Goal: Download file/media

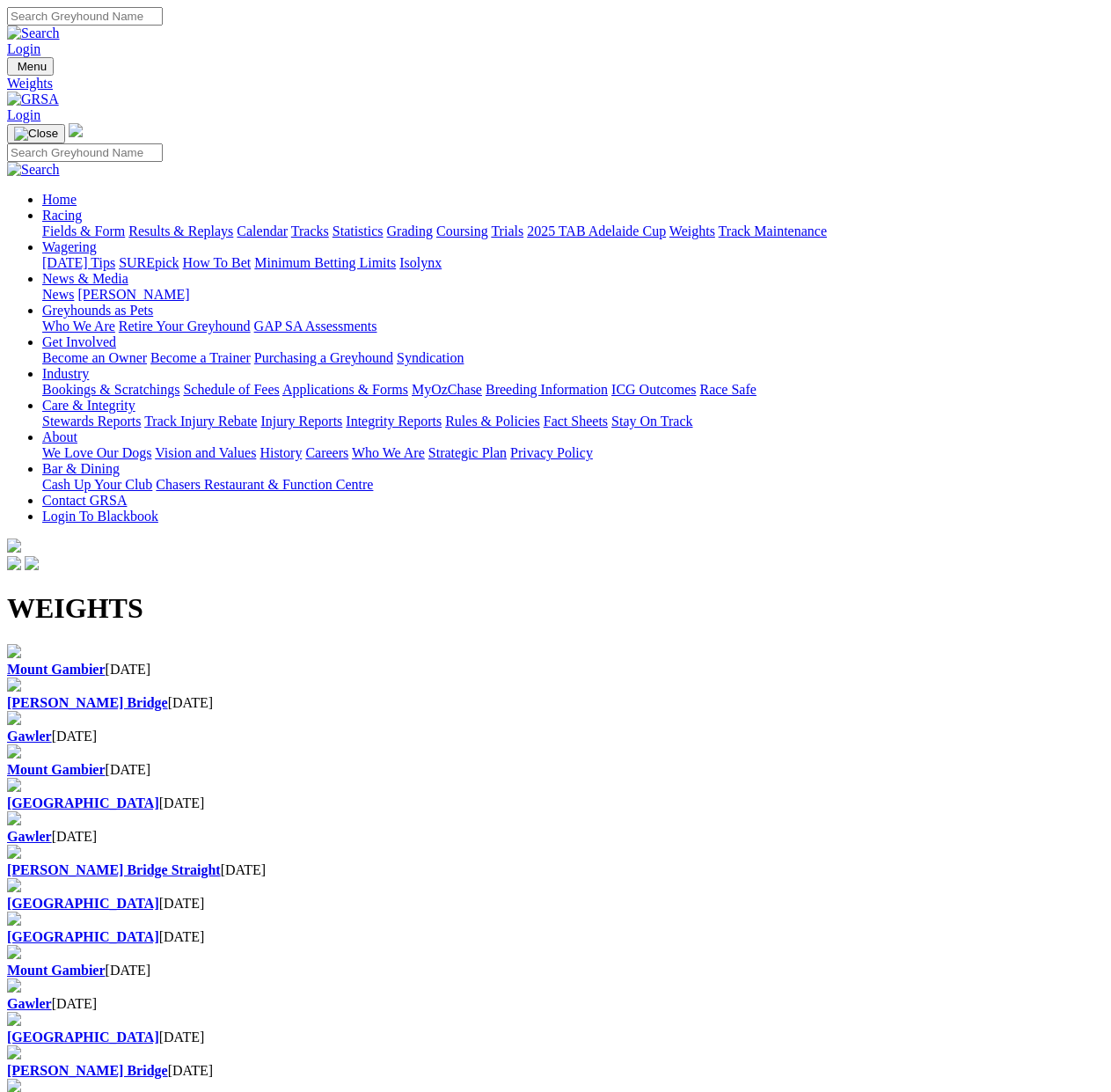
drag, startPoint x: 611, startPoint y: 177, endPoint x: 603, endPoint y: 188, distance: 13.6
click at [163, 23] on input "Search" at bounding box center [85, 16] width 156 height 19
click at [92, 662] on b "Mount Gambier" at bounding box center [56, 669] width 98 height 15
